Goal: Task Accomplishment & Management: Use online tool/utility

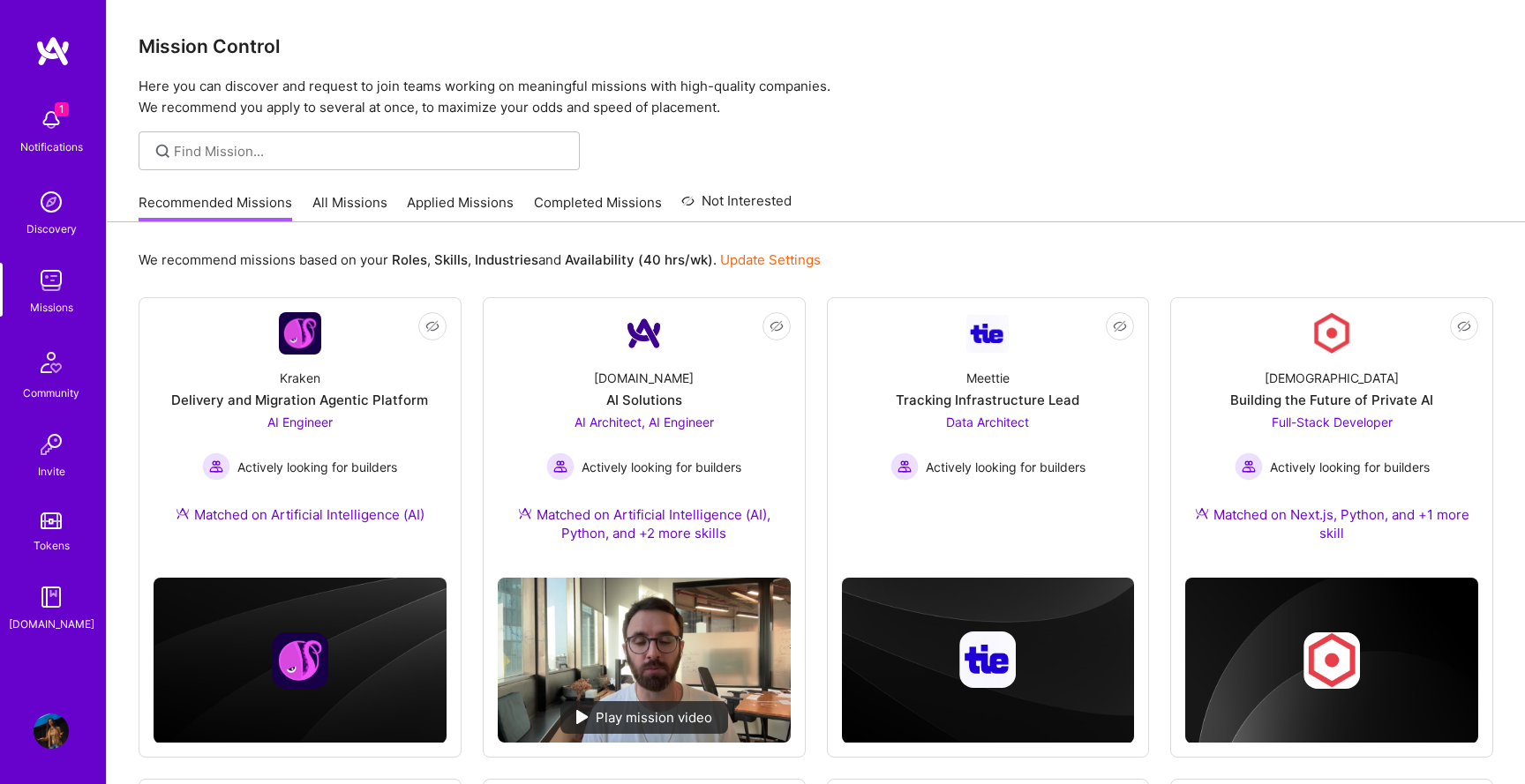
click at [82, 158] on div "1 Notifications" at bounding box center [51, 129] width 110 height 61
click at [82, 158] on div "1 Notifications Discovery Missions Community Invite Tokens [DOMAIN_NAME]" at bounding box center [53, 366] width 106 height 535
click at [55, 305] on div "Missions" at bounding box center [52, 307] width 43 height 18
click at [67, 143] on div "Notifications" at bounding box center [52, 147] width 63 height 18
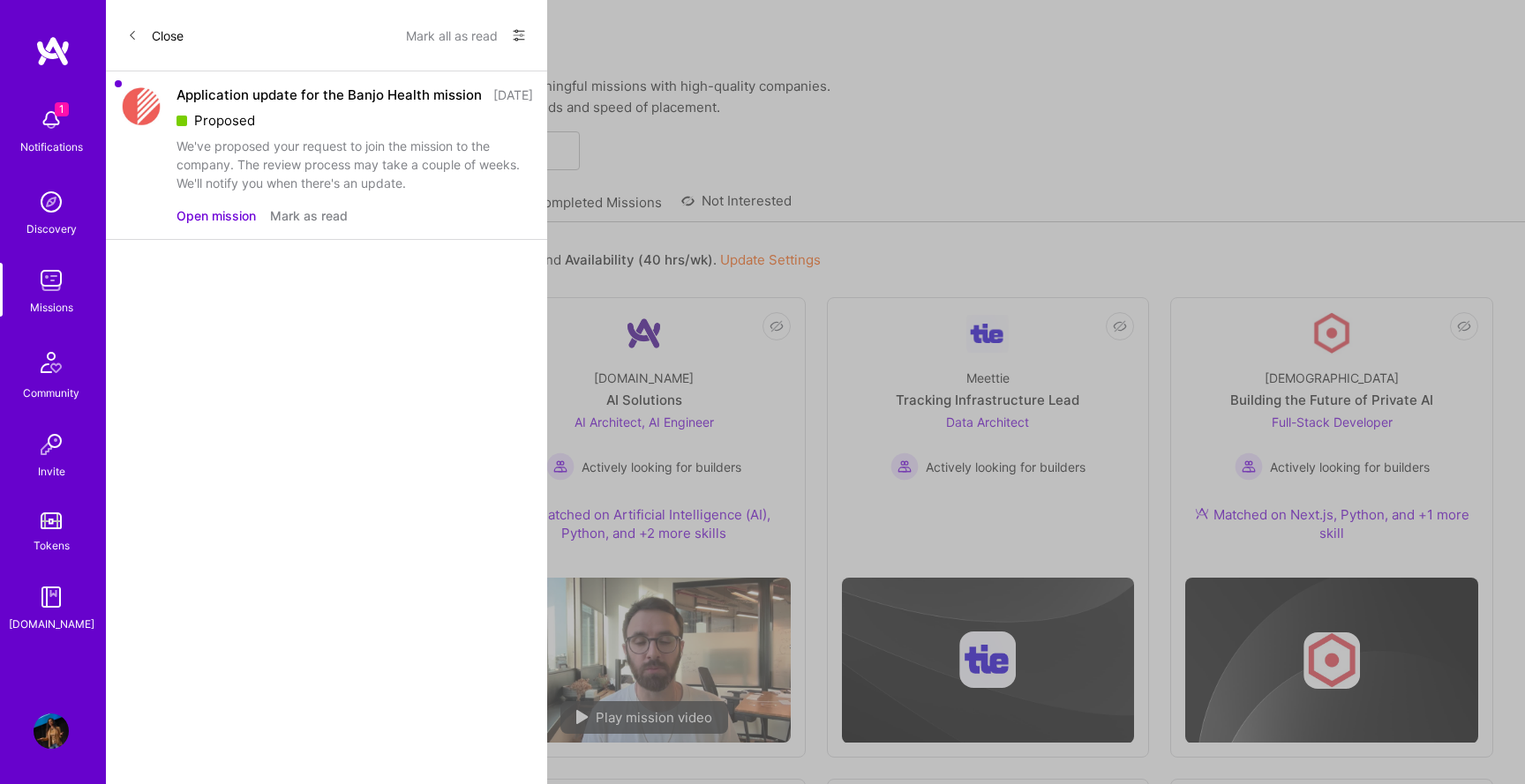
click at [231, 240] on div "Application update for the Banjo Health mission 6 days ago Proposed We've propo…" at bounding box center [327, 155] width 441 height 169
click at [240, 193] on div "We've proposed your request to join the mission to the company. The review proc…" at bounding box center [354, 164] width 356 height 55
click at [161, 31] on button "Close" at bounding box center [155, 35] width 56 height 29
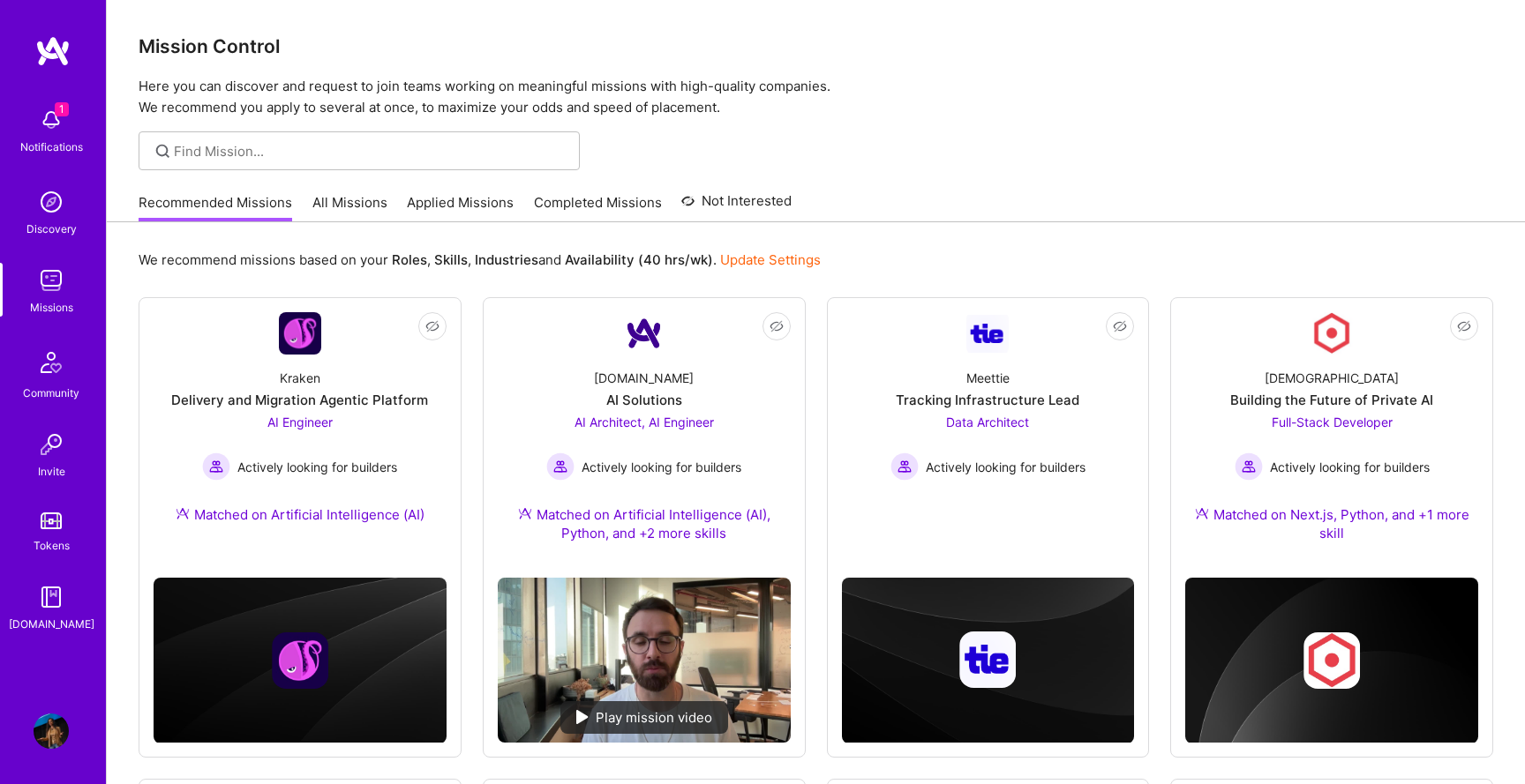
click at [47, 263] on img at bounding box center [51, 280] width 35 height 35
click at [587, 208] on link "Completed Missions" at bounding box center [598, 208] width 128 height 30
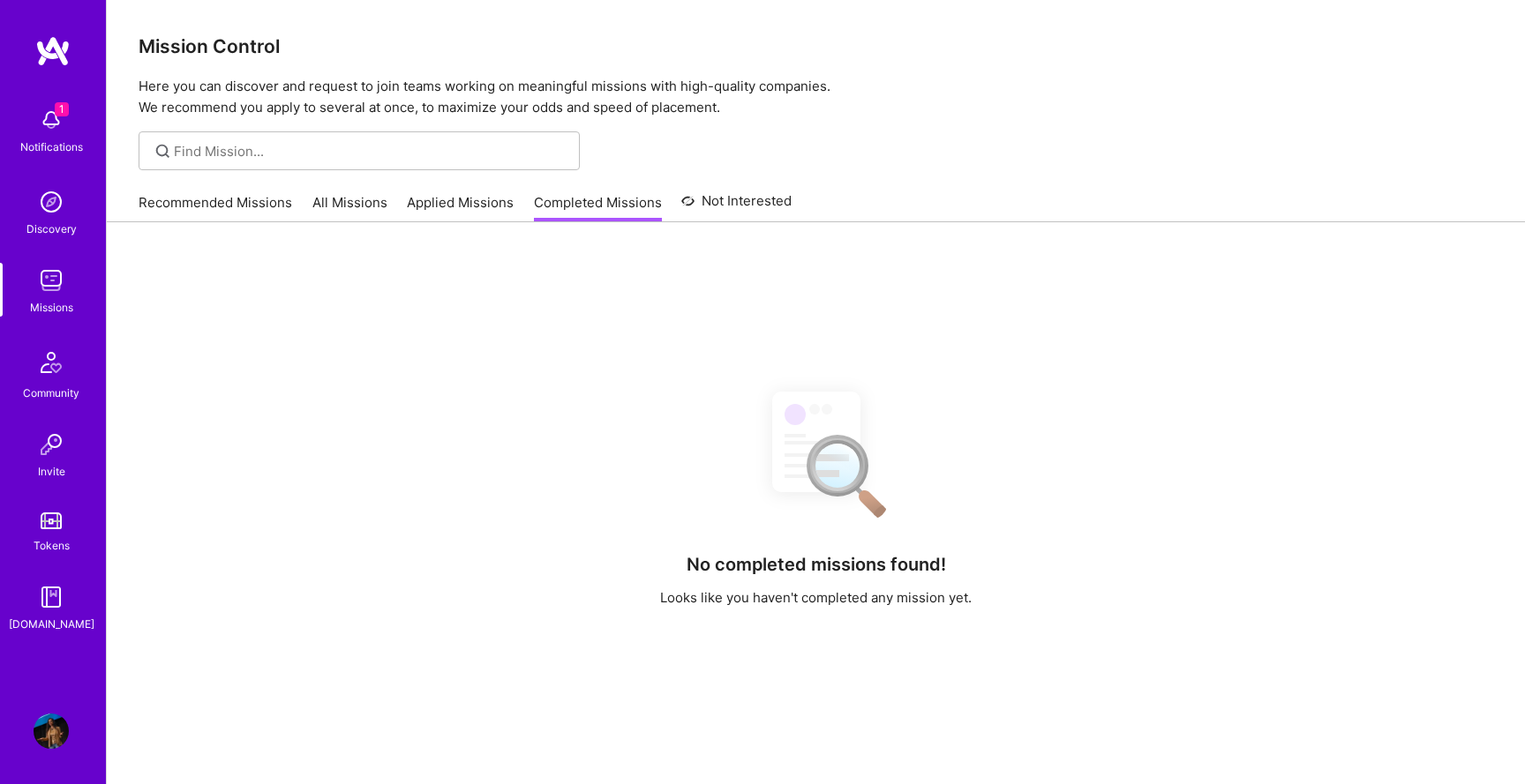
click at [473, 200] on link "Applied Missions" at bounding box center [460, 208] width 107 height 30
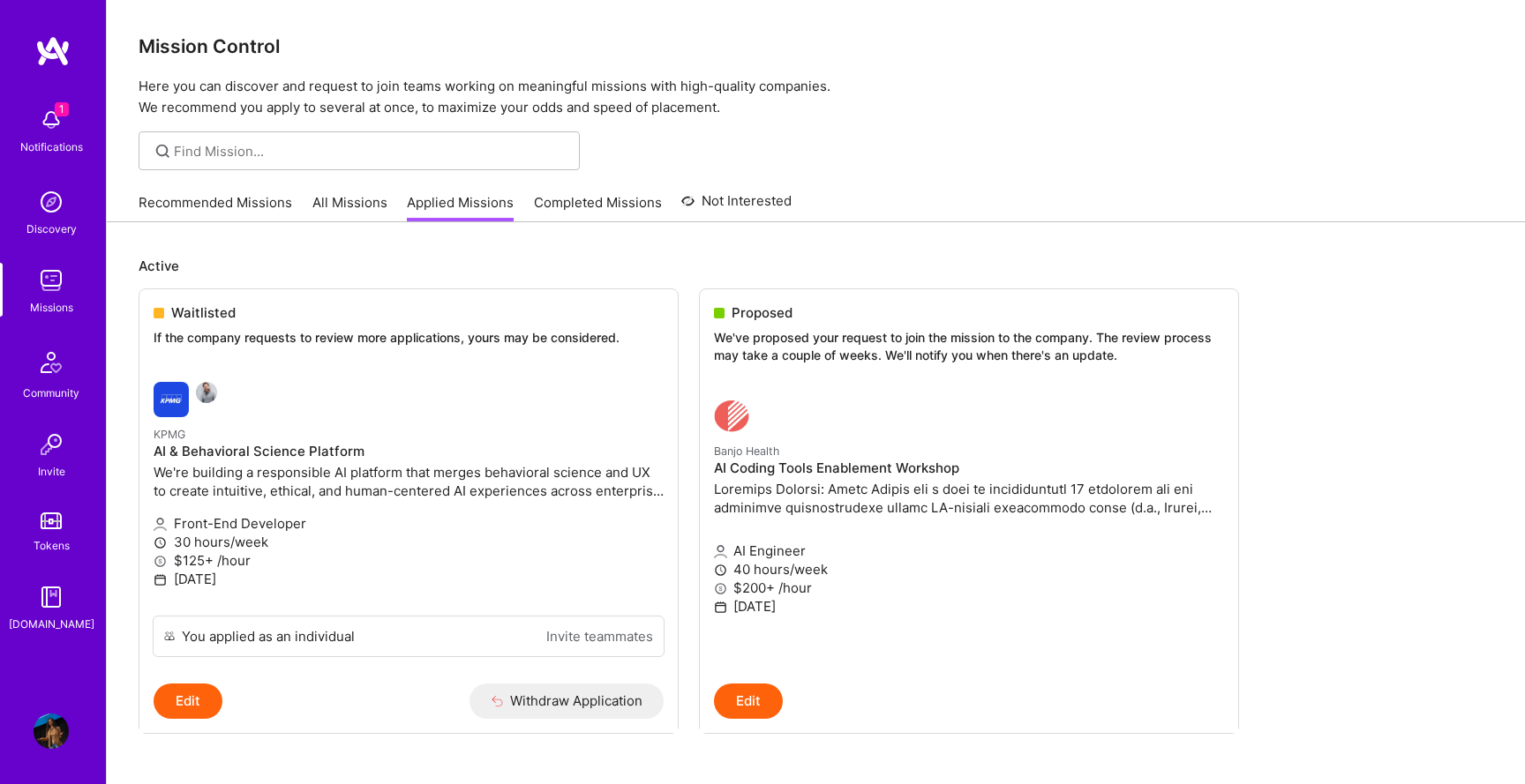
click at [236, 211] on link "Recommended Missions" at bounding box center [215, 208] width 153 height 30
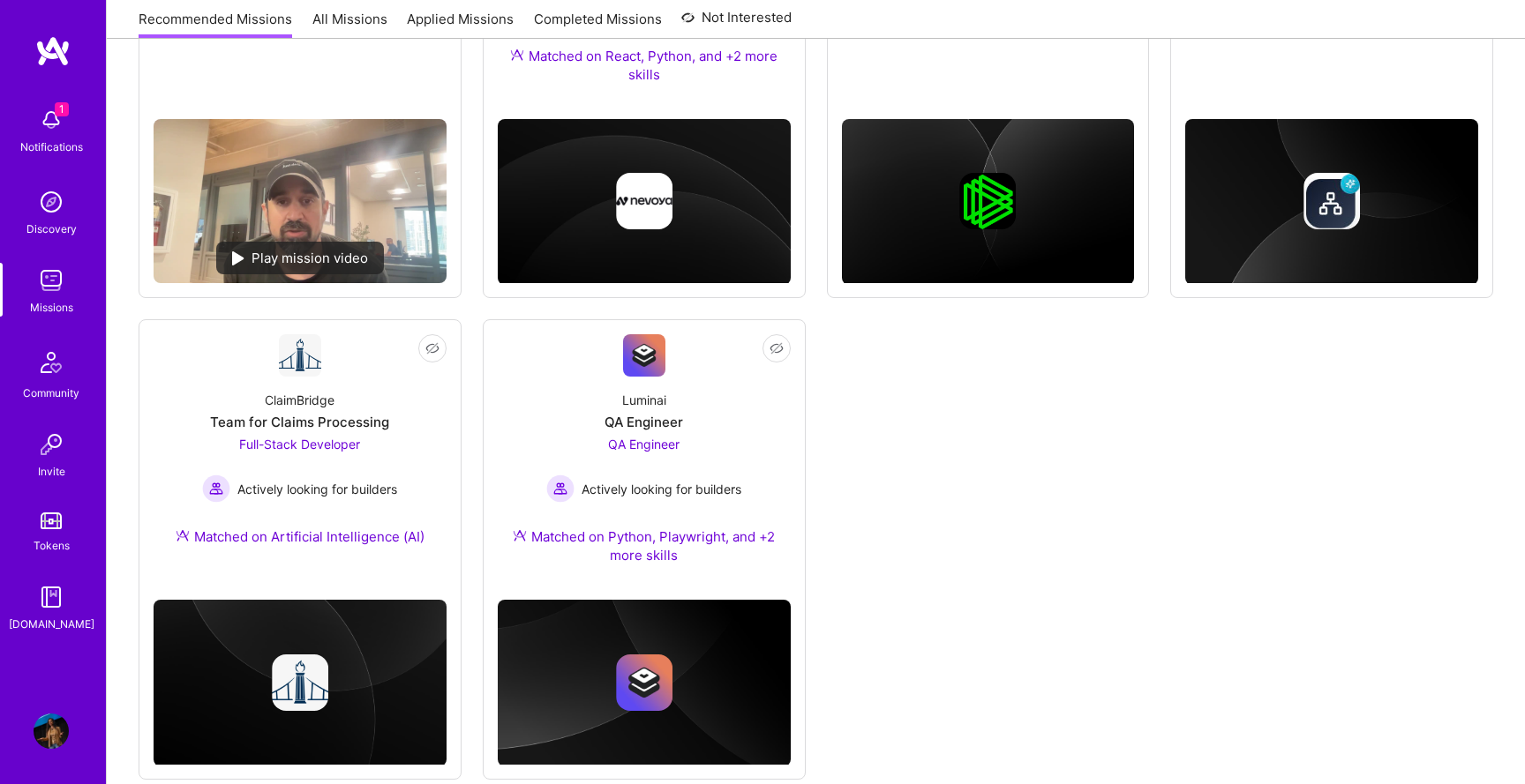
scroll to position [997, 0]
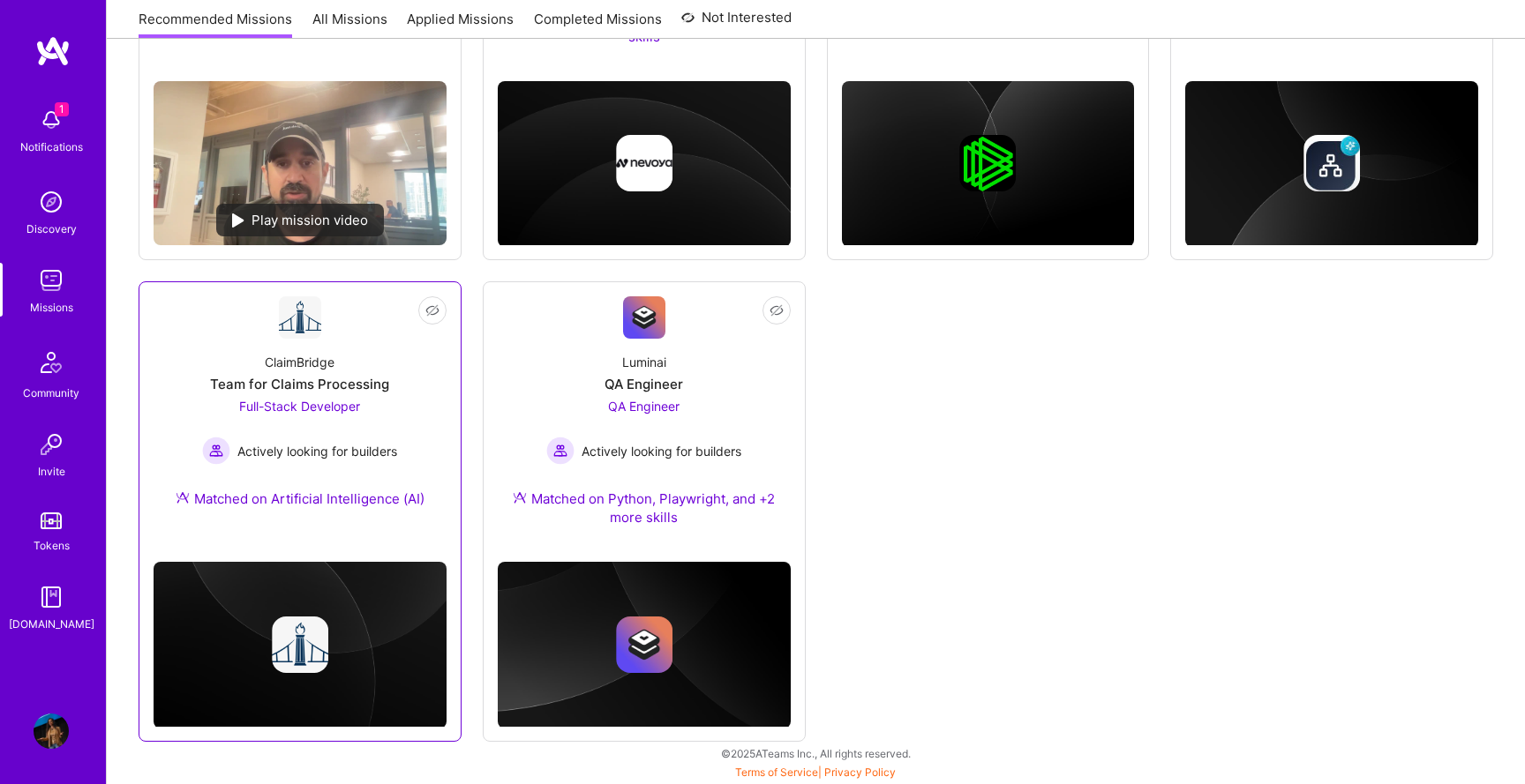
click at [342, 374] on div "ClaimBridge Team for Claims Processing Full-Stack Developer Actively looking fo…" at bounding box center [300, 434] width 293 height 191
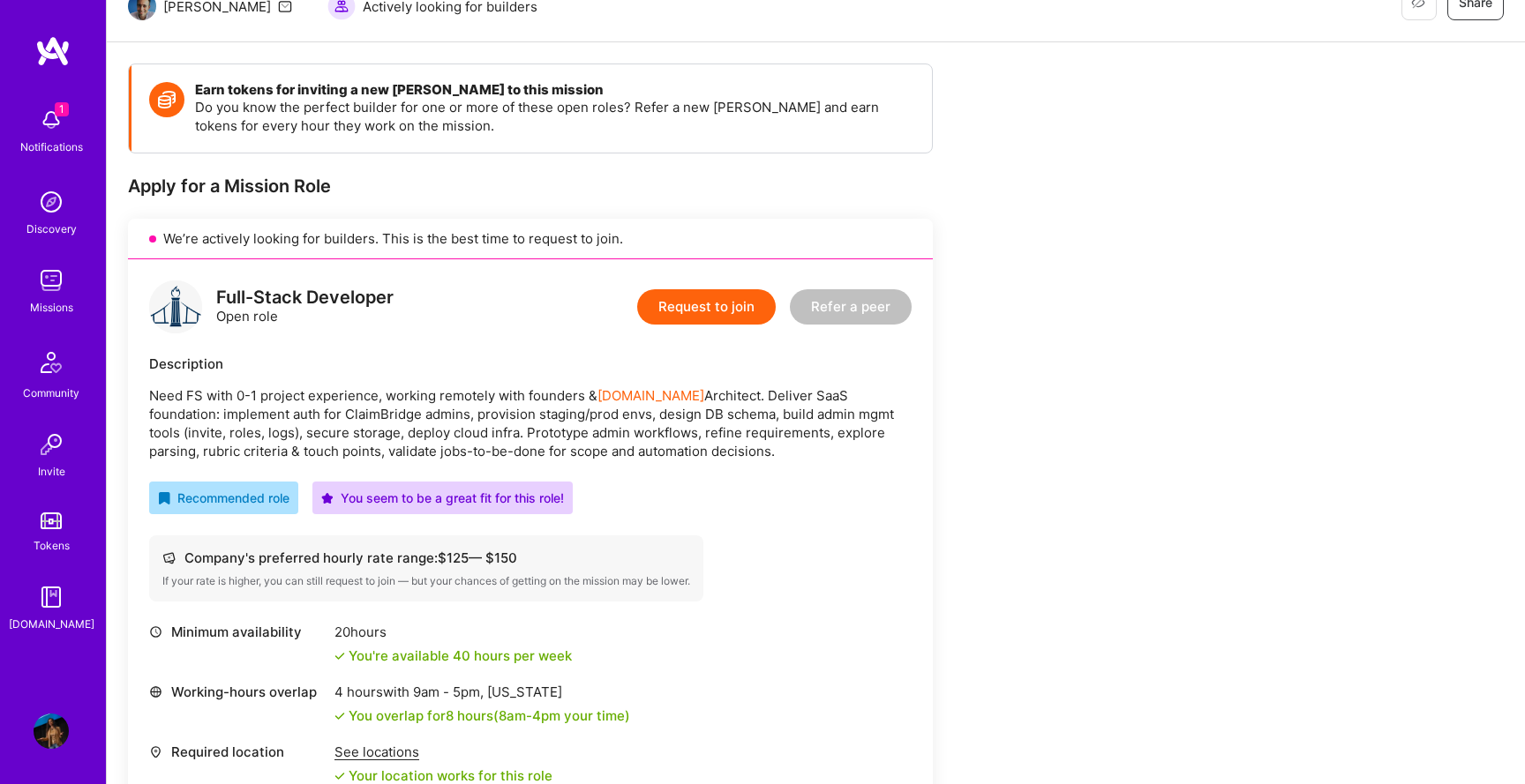
scroll to position [69, 0]
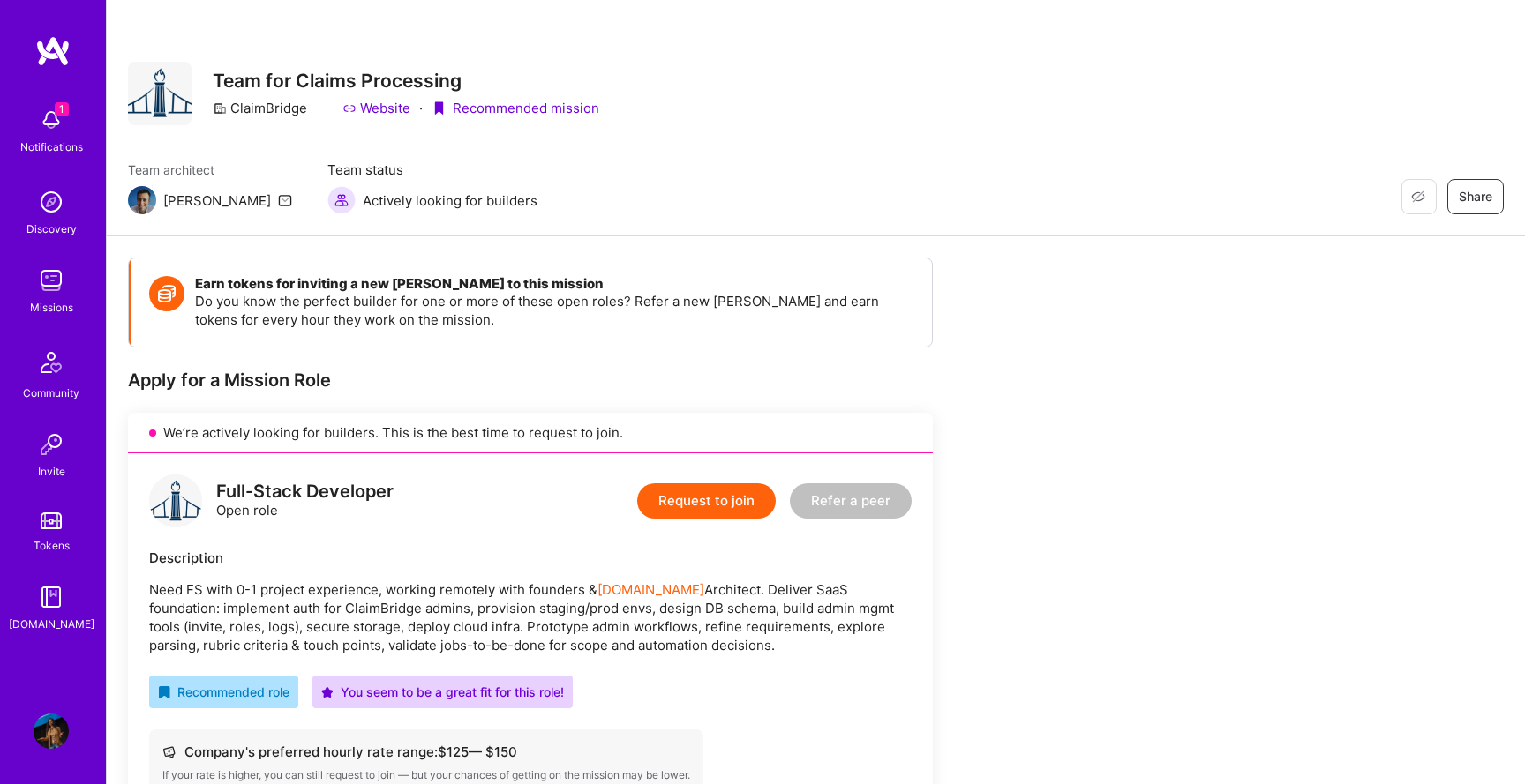
click at [47, 314] on div "Missions" at bounding box center [52, 307] width 43 height 18
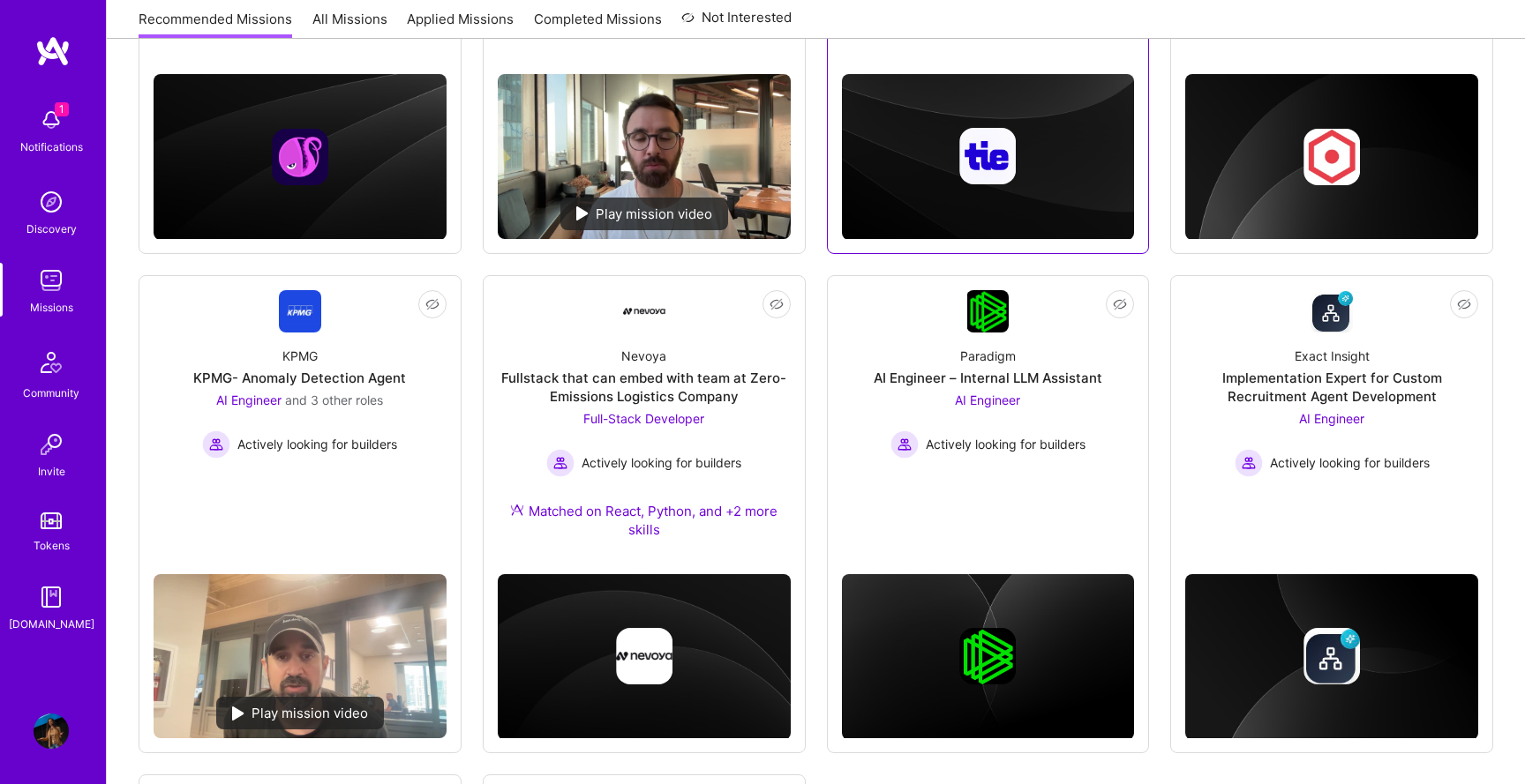
scroll to position [81, 0]
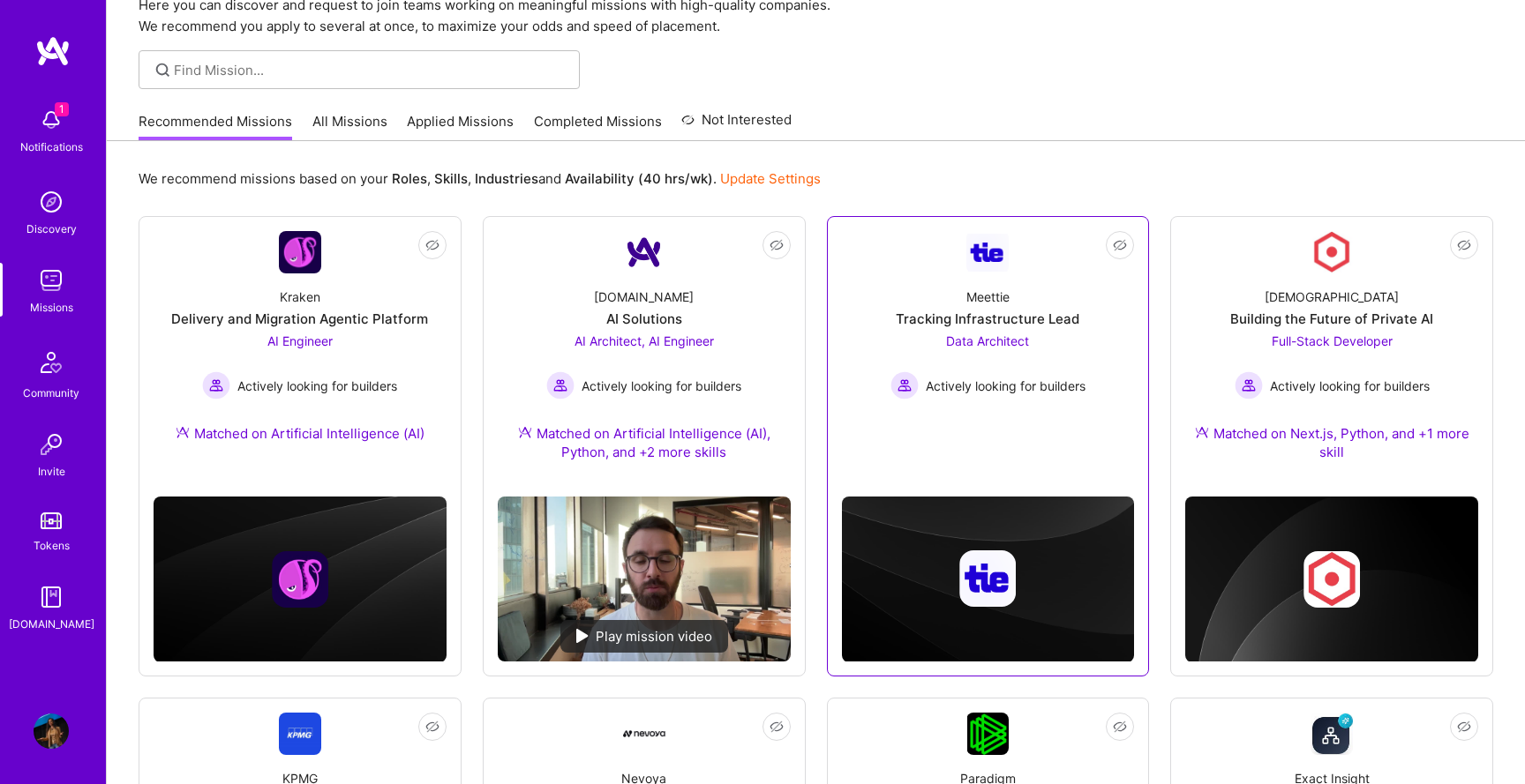
click at [1138, 281] on div "Not Interested Meettie Tracking Infrastructure Lead Data Architect Actively loo…" at bounding box center [988, 445] width 323 height 460
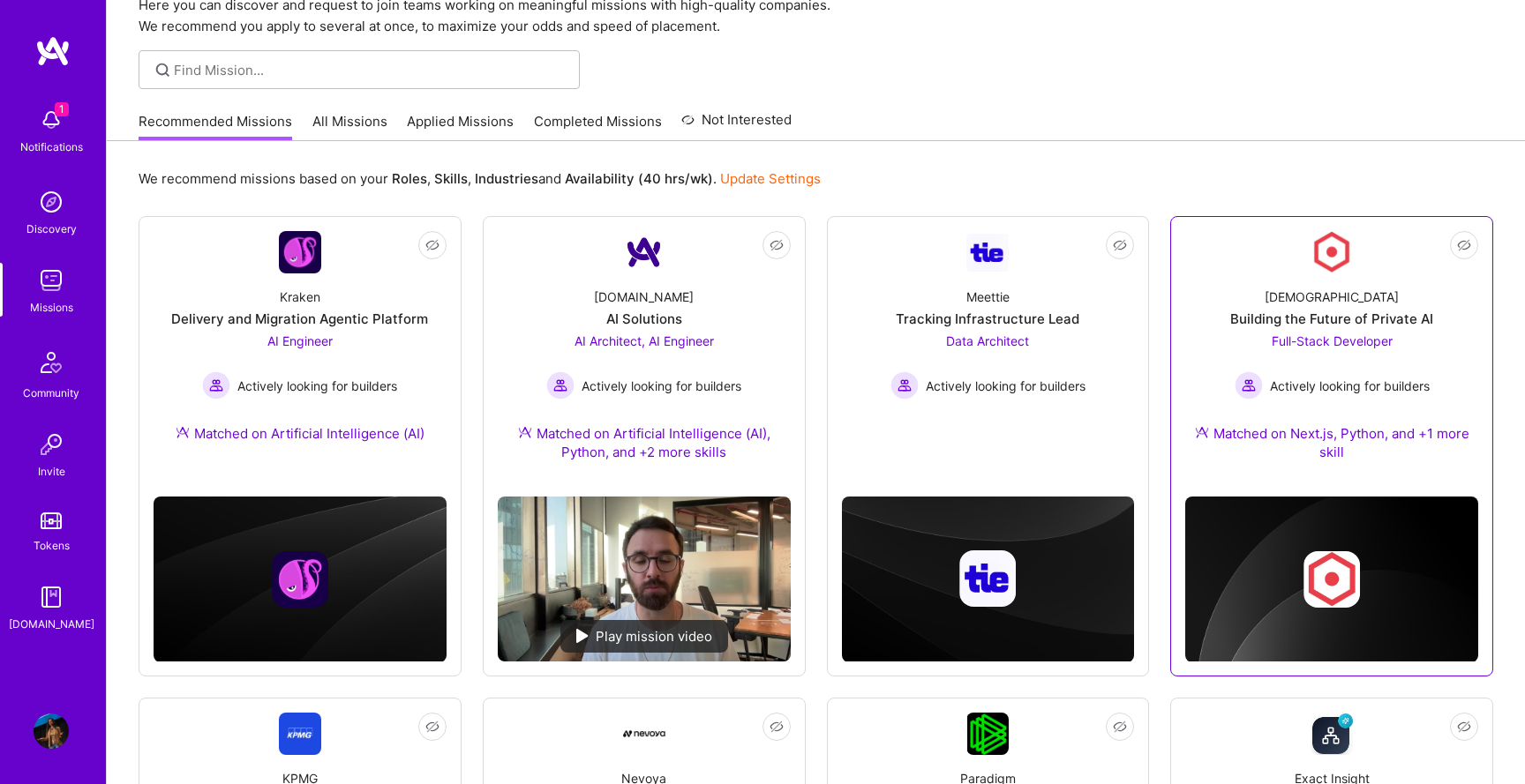
click at [1207, 284] on div "[DEMOGRAPHIC_DATA] Building the Future of Private AI Full-Stack Developer Activ…" at bounding box center [1332, 378] width 293 height 209
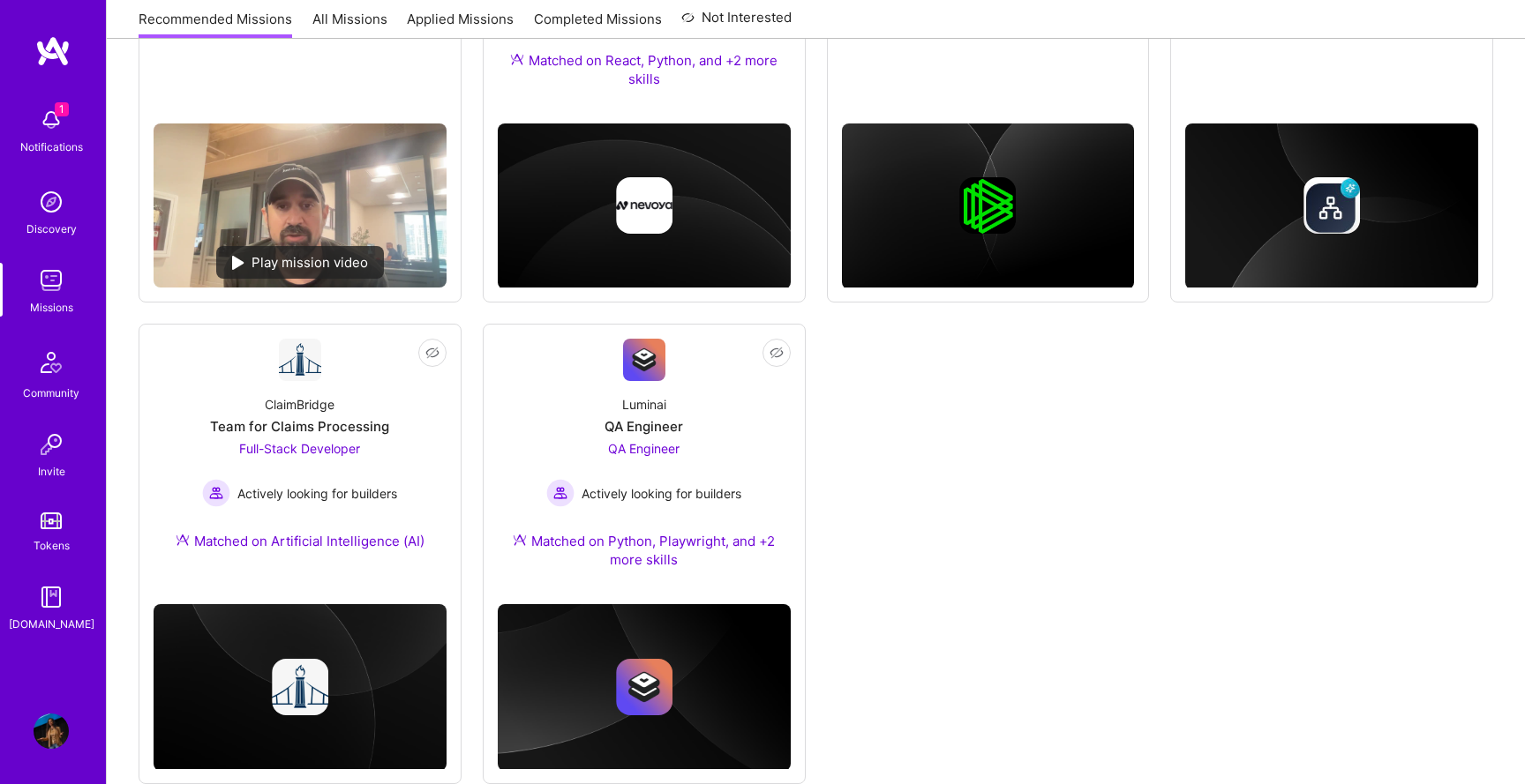
scroll to position [997, 0]
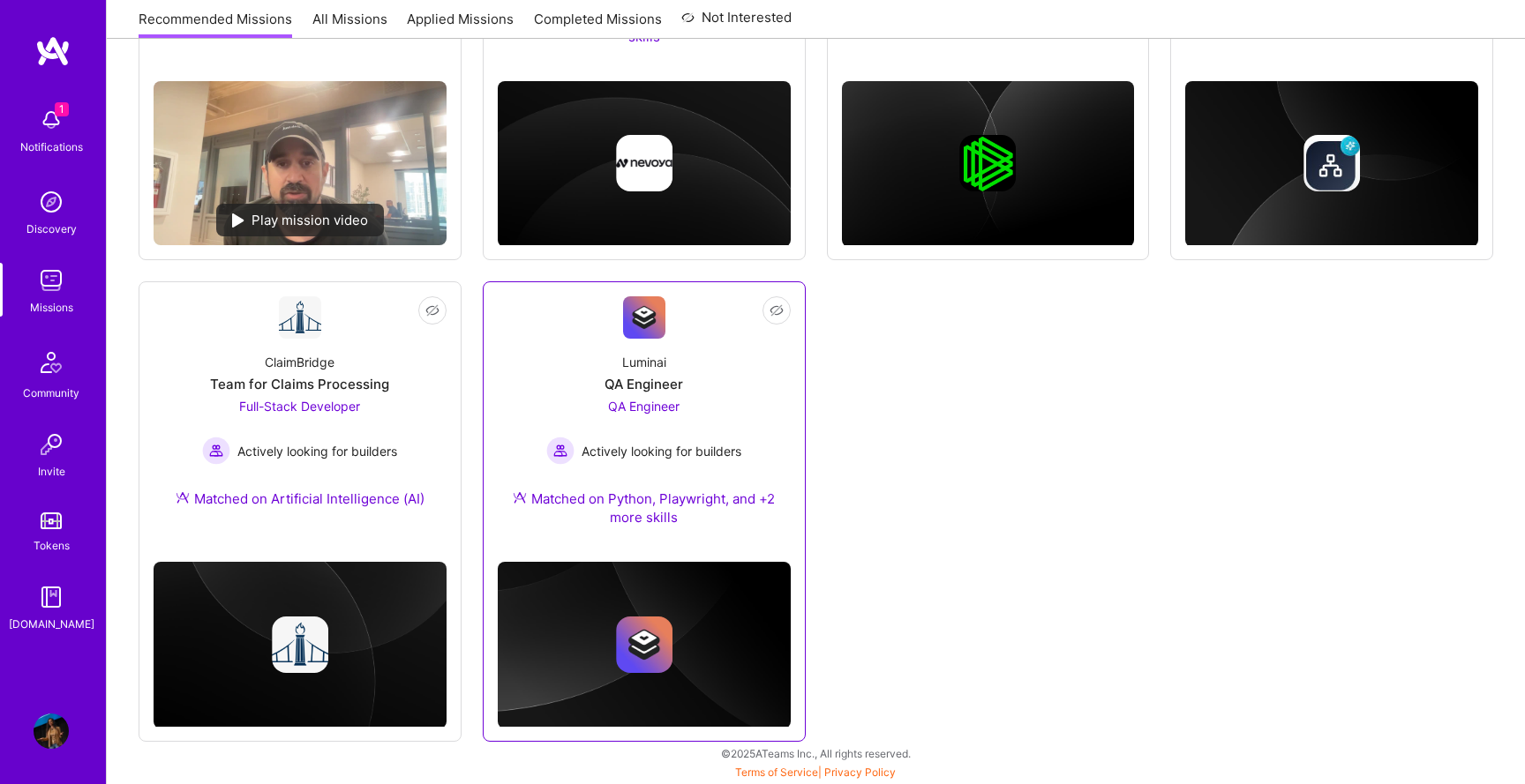
click at [572, 412] on div "QA Engineer Actively looking for builders" at bounding box center [643, 431] width 195 height 68
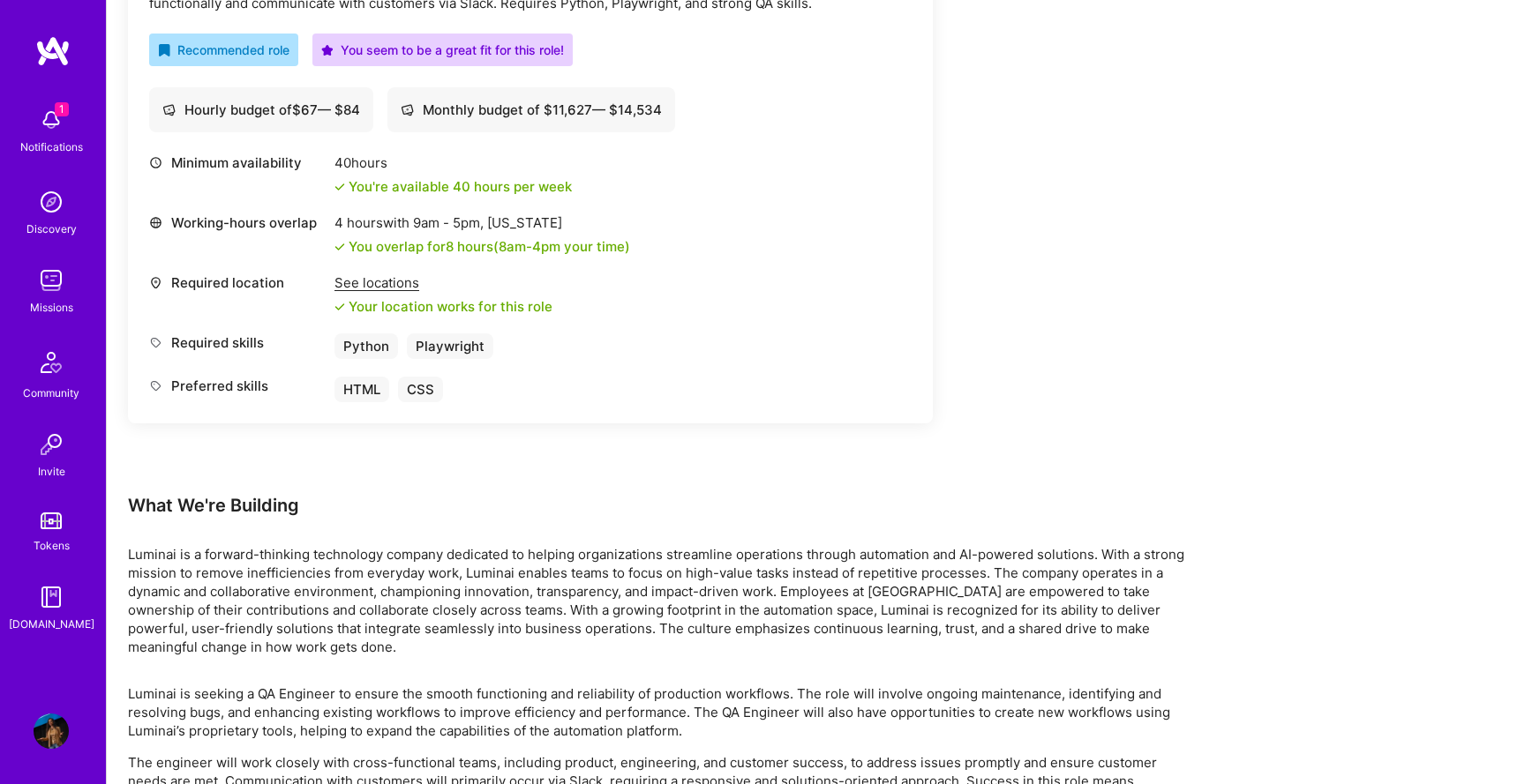
scroll to position [621, 0]
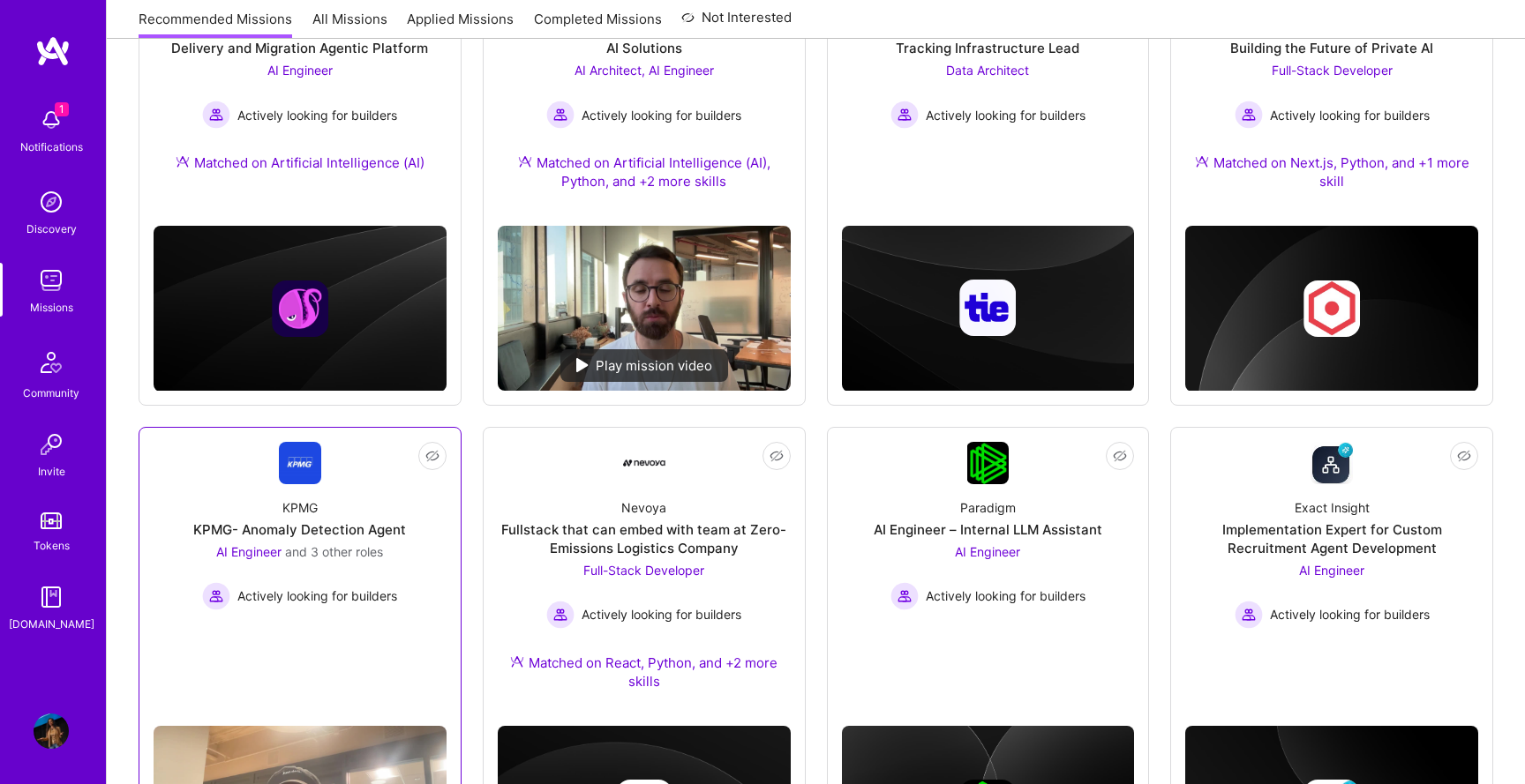
scroll to position [292, 0]
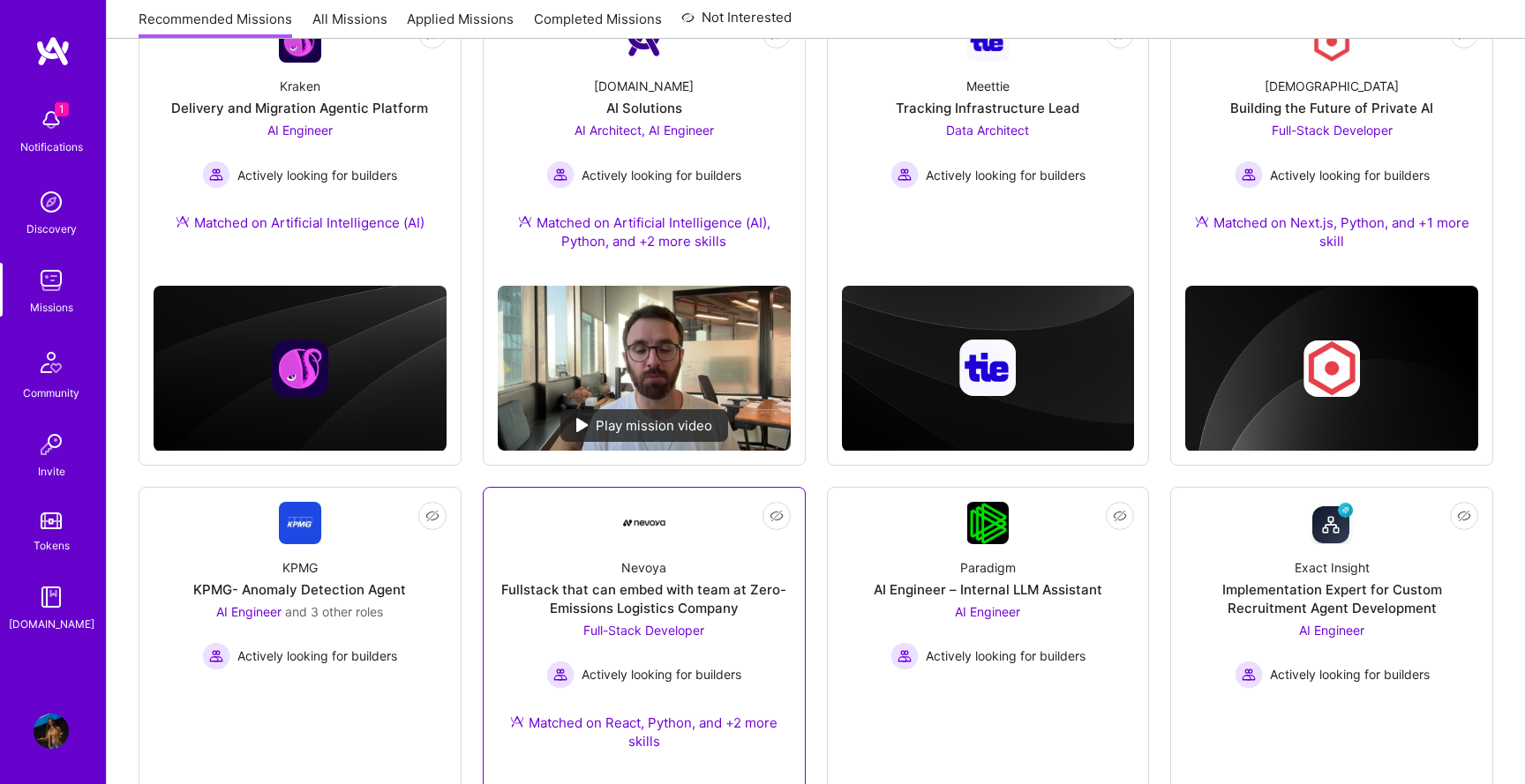
click at [595, 582] on div "Fullstack that can embed with team at Zero-Emissions Logistics Company" at bounding box center [645, 599] width 293 height 37
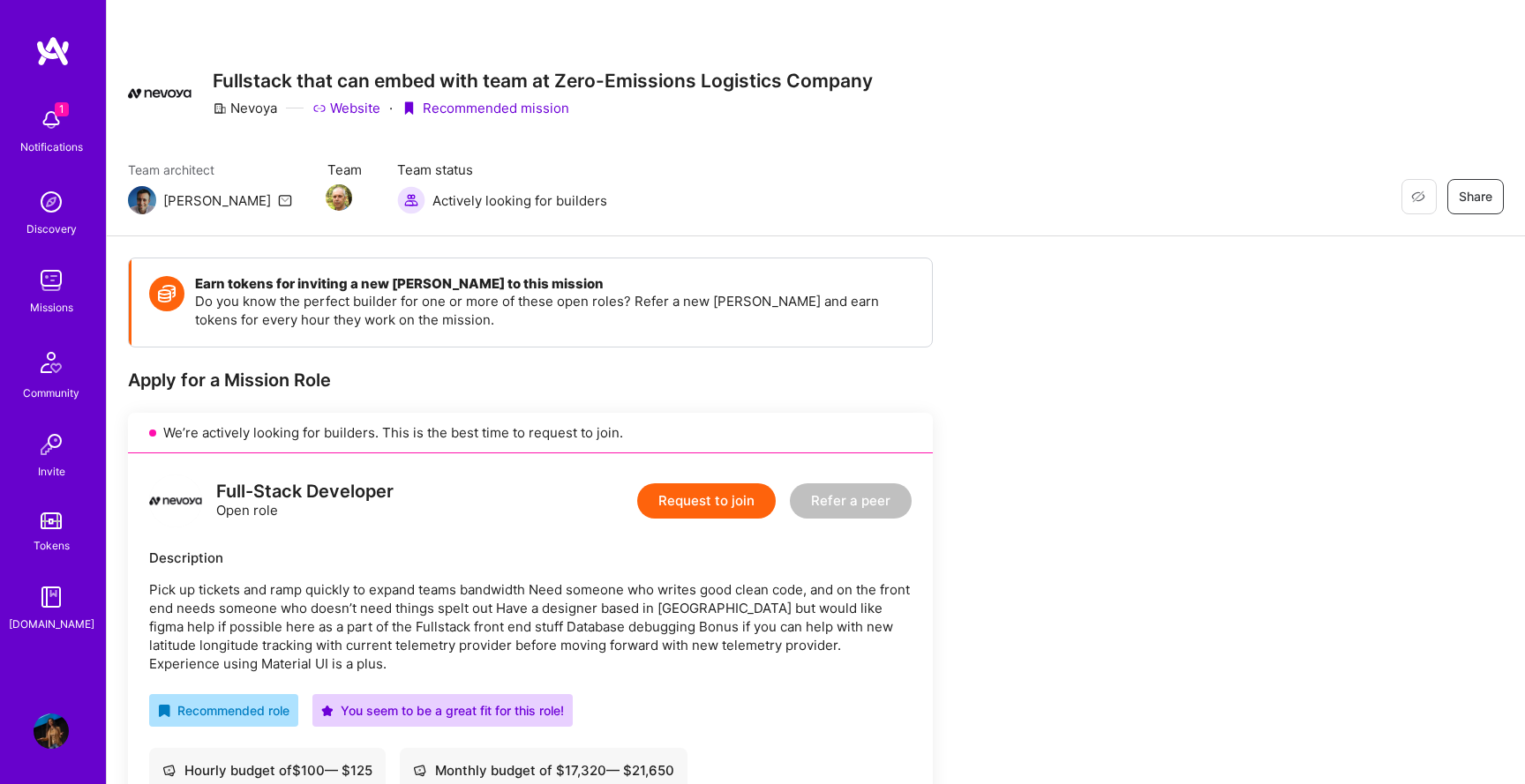
click at [346, 103] on link "Website" at bounding box center [347, 108] width 68 height 18
